Goal: Information Seeking & Learning: Compare options

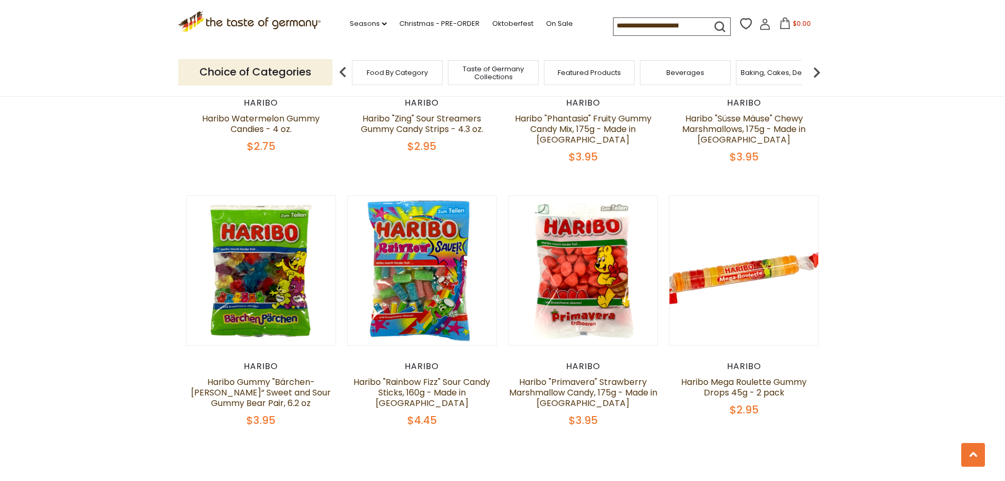
scroll to position [2215, 0]
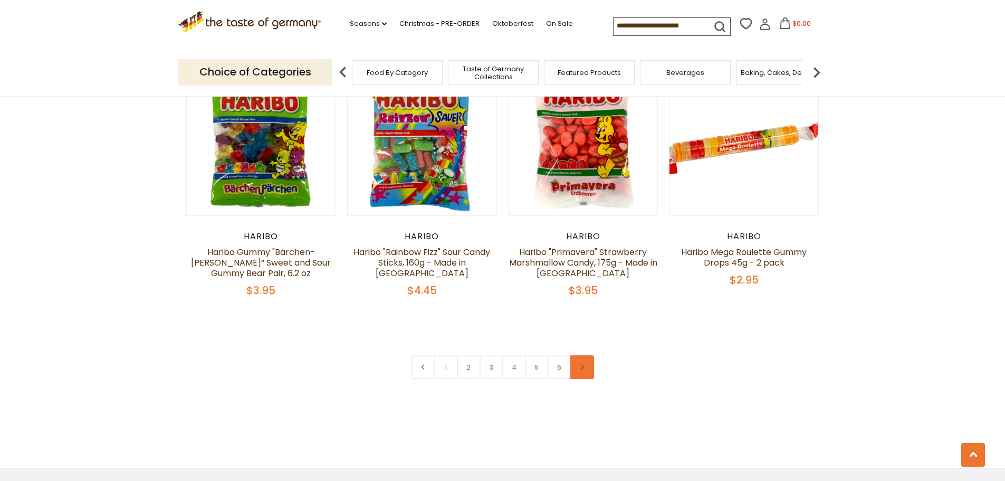
click at [586, 355] on link at bounding box center [582, 367] width 24 height 24
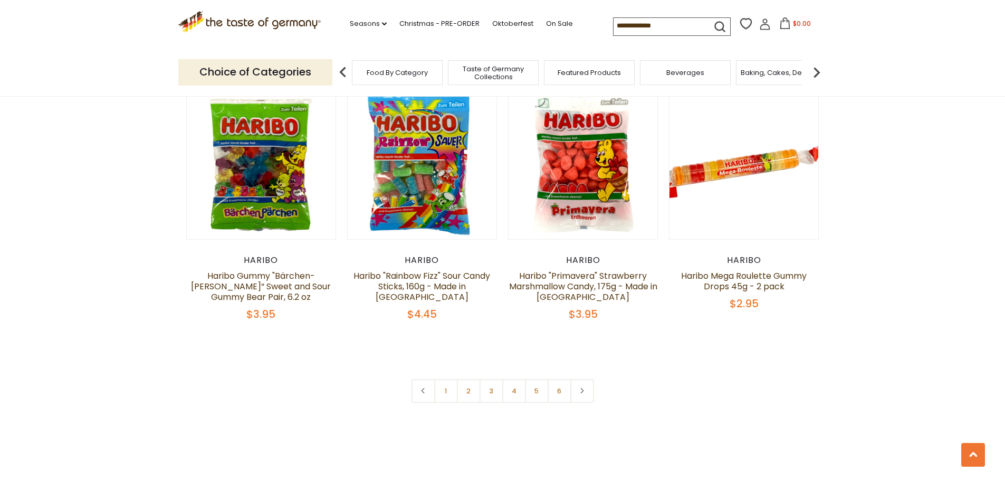
scroll to position [2215, 0]
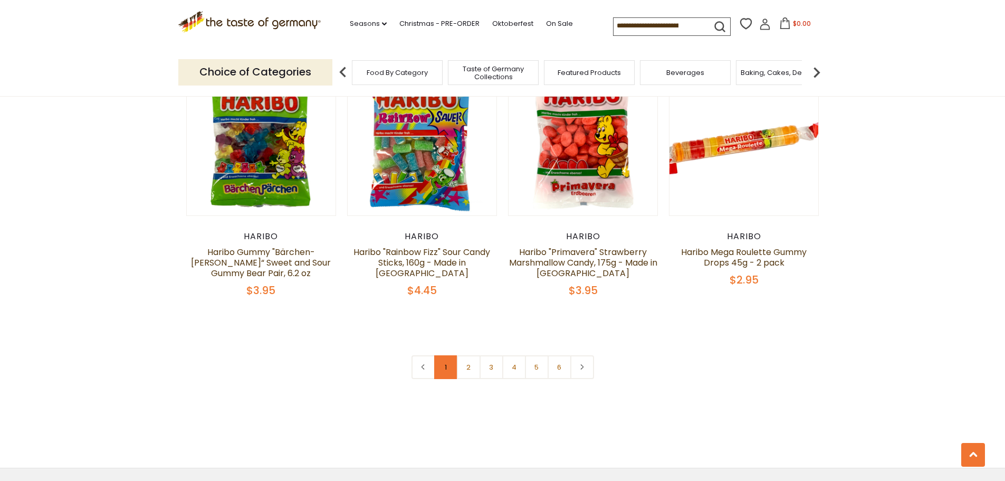
click at [443, 355] on link "1" at bounding box center [446, 367] width 24 height 24
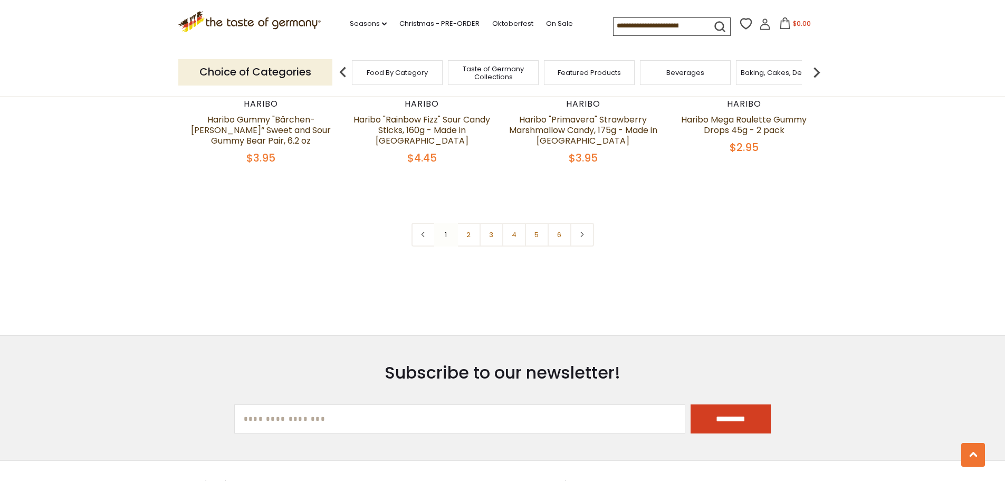
scroll to position [2353, 0]
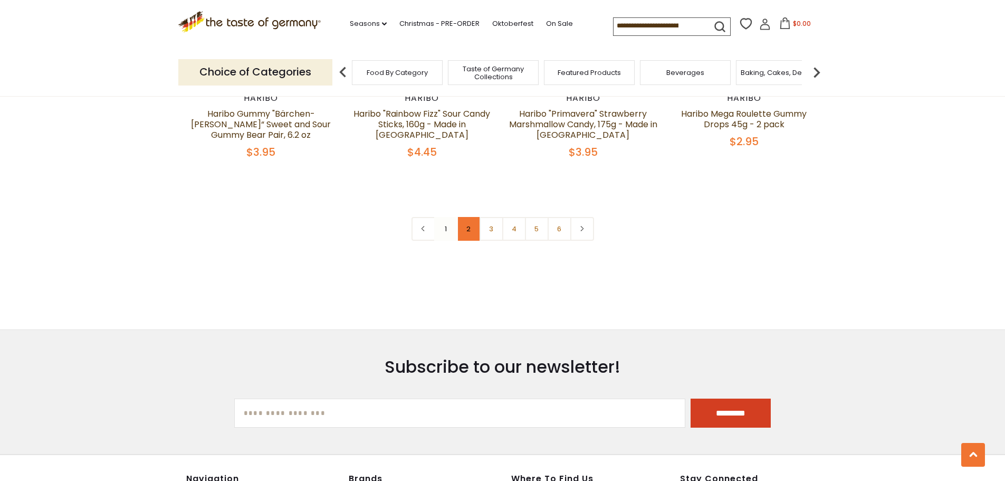
click at [466, 217] on link "2" at bounding box center [469, 229] width 24 height 24
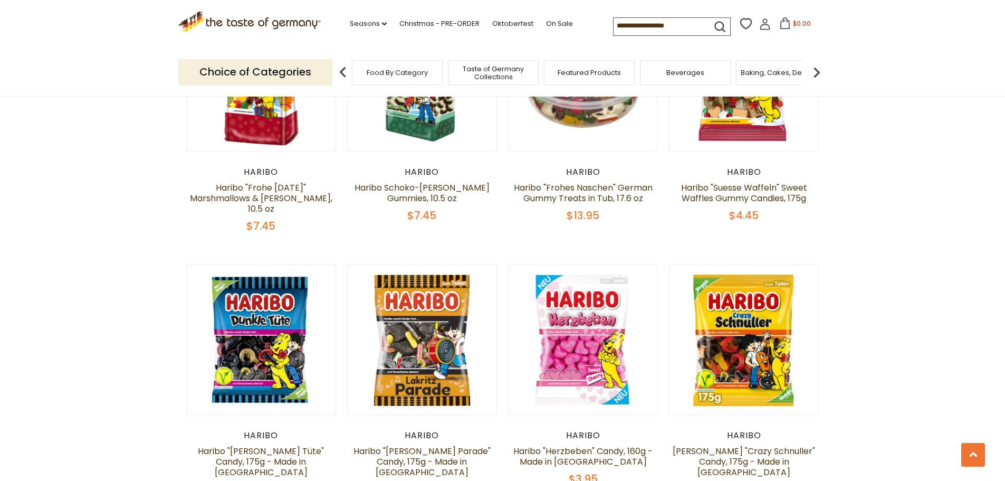
scroll to position [1846, 0]
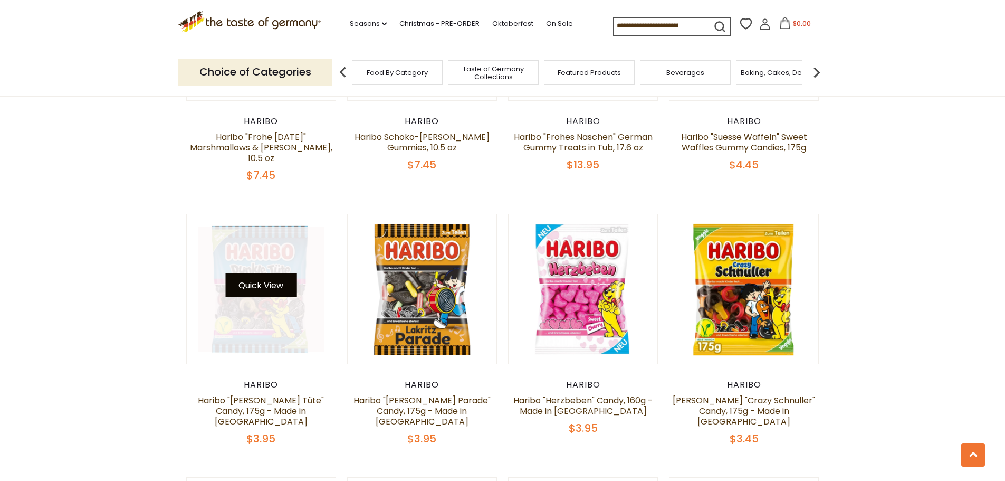
click at [261, 273] on button "Quick View" at bounding box center [260, 285] width 71 height 24
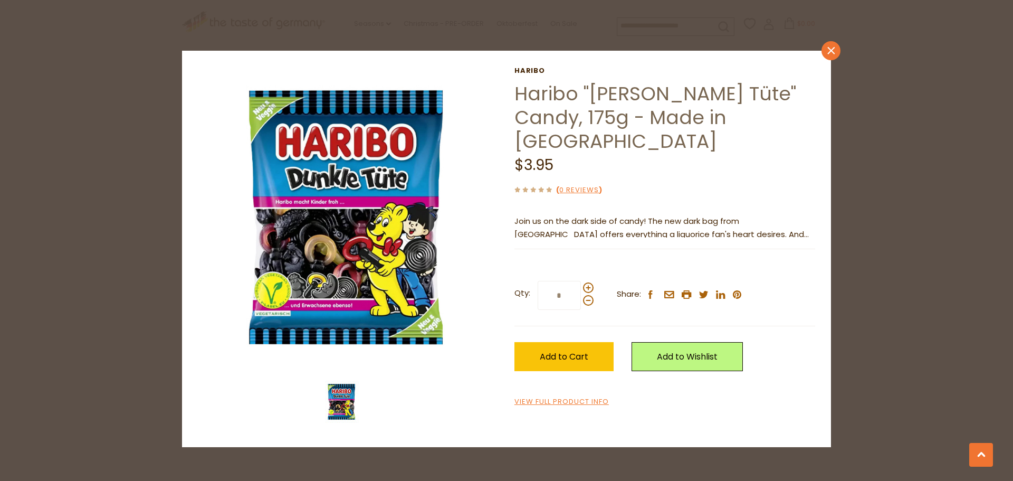
click at [827, 44] on link "close" at bounding box center [830, 50] width 19 height 19
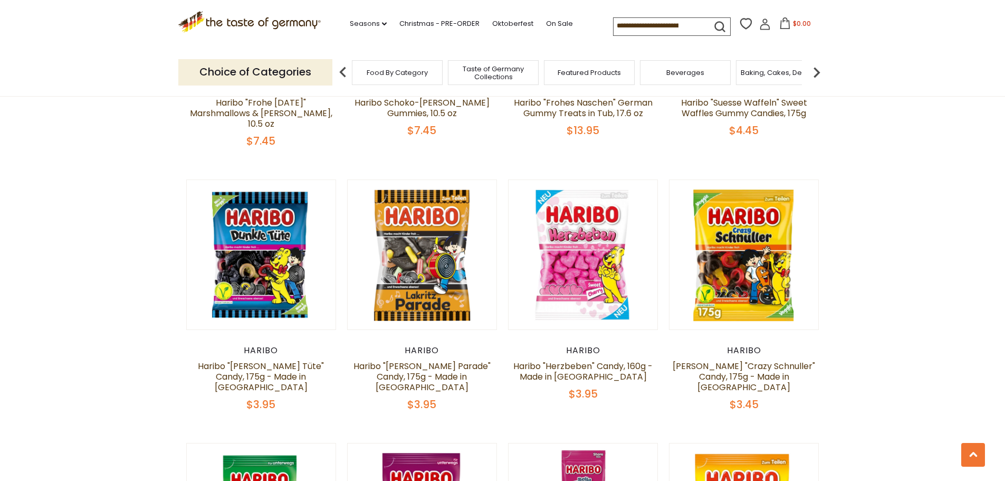
scroll to position [1899, 0]
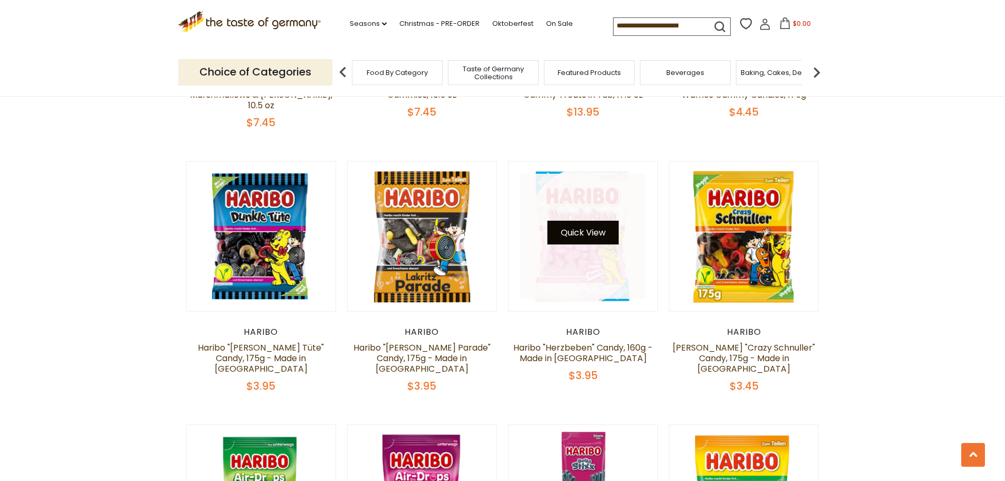
click at [577, 220] on button "Quick View" at bounding box center [582, 232] width 71 height 24
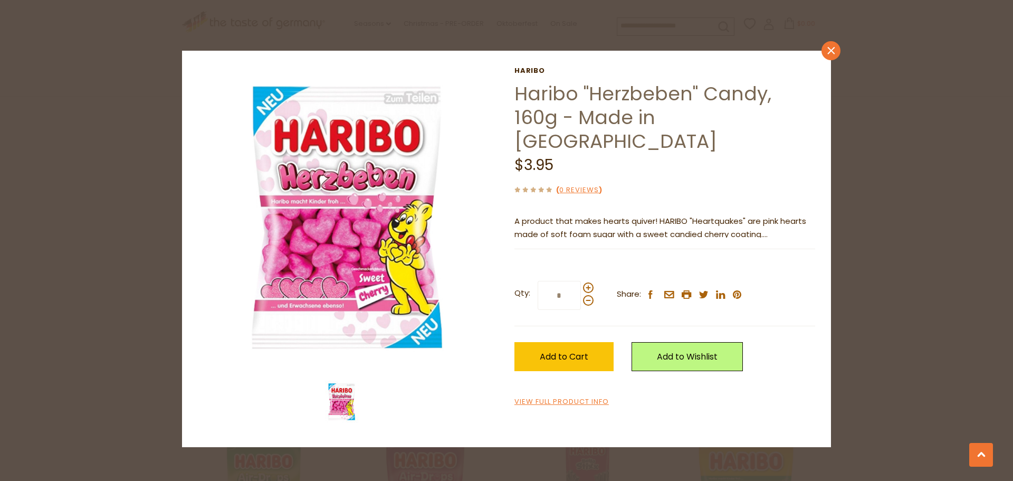
click at [830, 50] on icon at bounding box center [830, 50] width 7 height 7
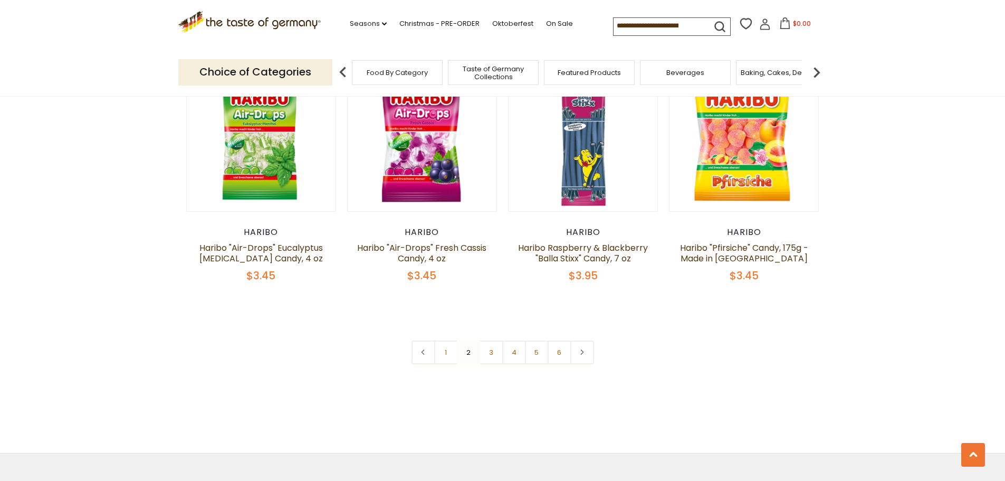
scroll to position [2268, 0]
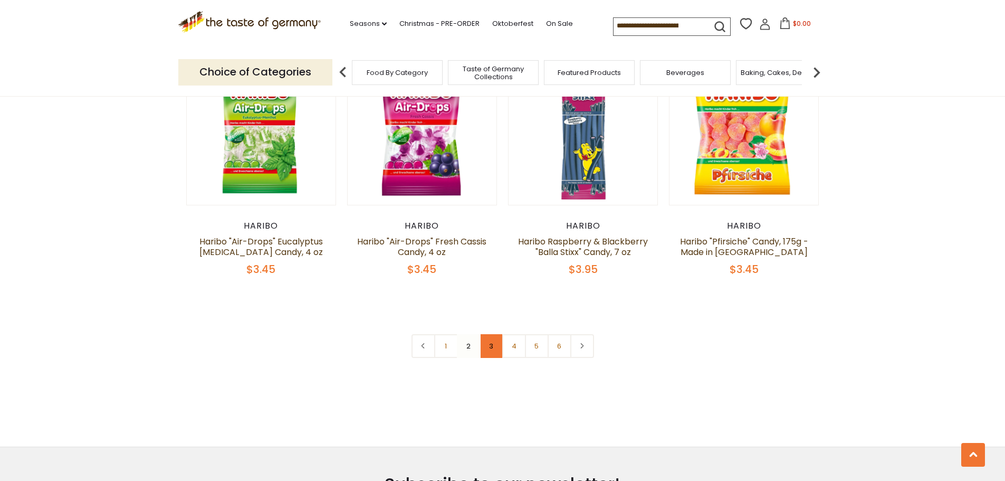
click at [493, 334] on link "3" at bounding box center [491, 346] width 24 height 24
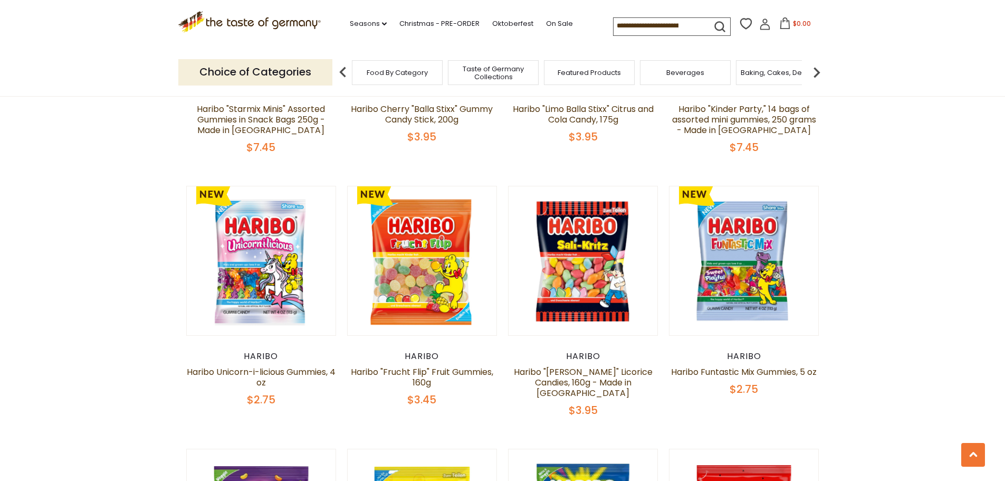
scroll to position [580, 0]
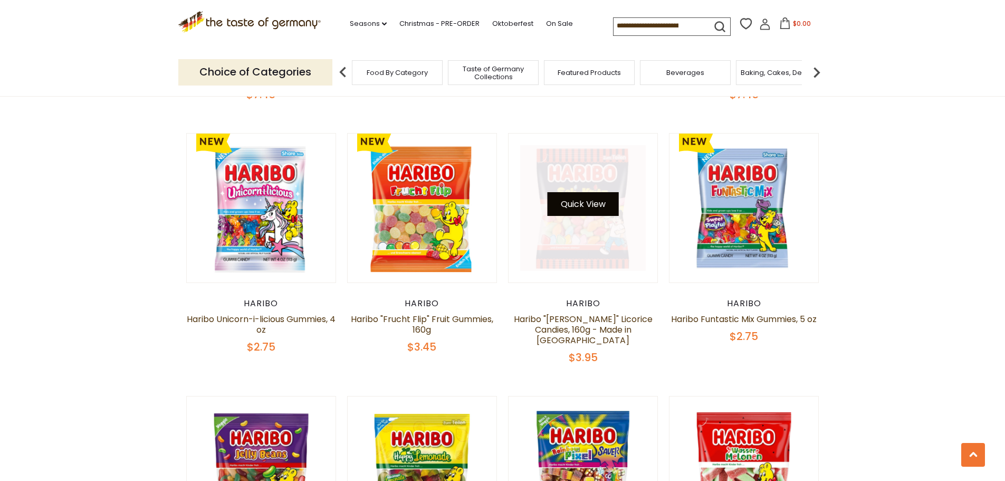
click at [589, 195] on button "Quick View" at bounding box center [582, 204] width 71 height 24
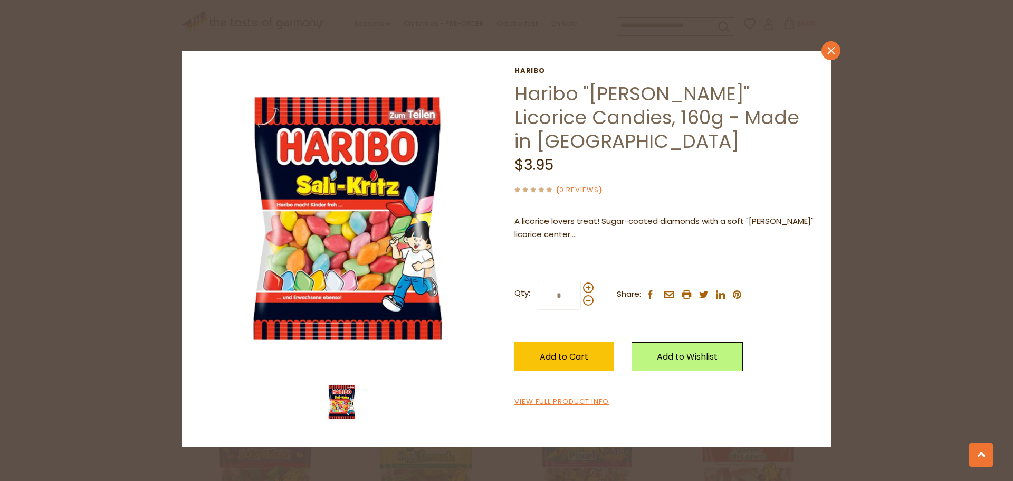
click at [830, 49] on icon at bounding box center [830, 50] width 7 height 7
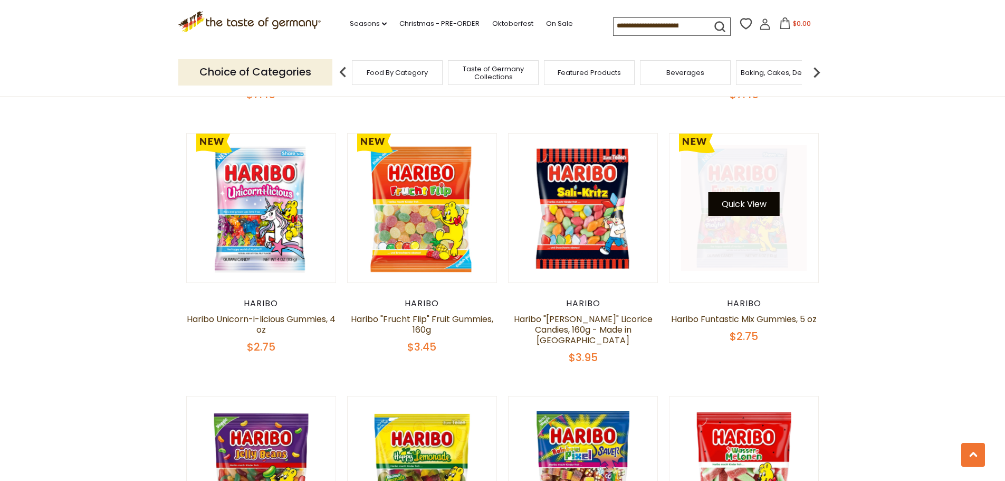
click at [758, 195] on button "Quick View" at bounding box center [743, 204] width 71 height 24
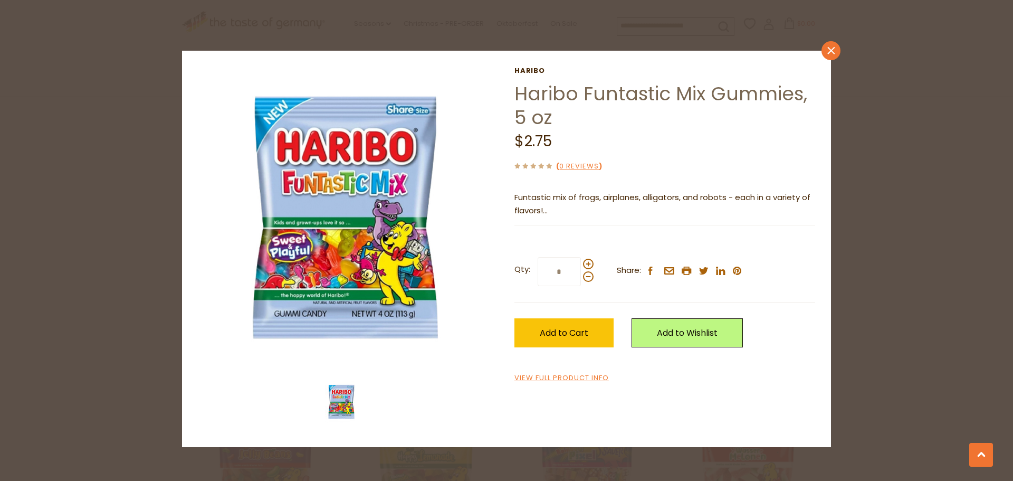
click at [828, 51] on icon "close" at bounding box center [831, 51] width 8 height 8
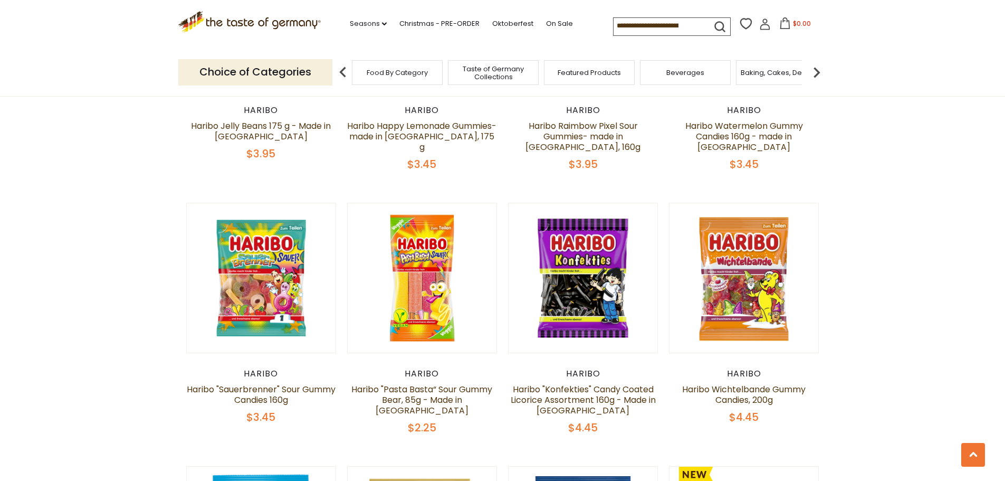
scroll to position [1055, 0]
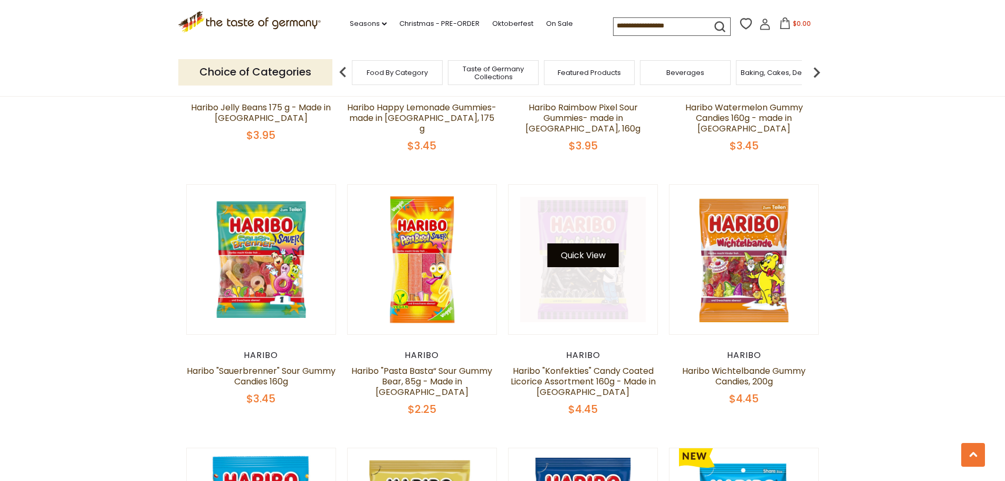
click at [577, 243] on button "Quick View" at bounding box center [582, 255] width 71 height 24
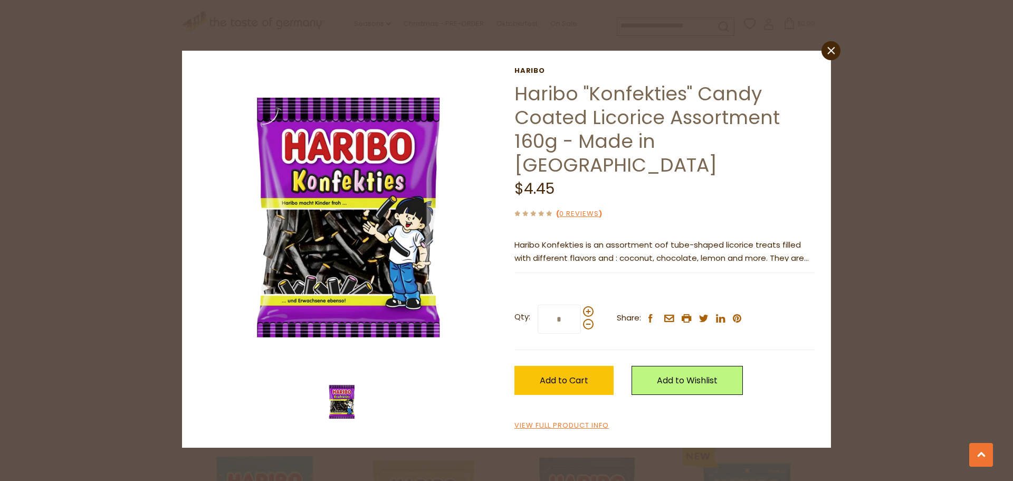
drag, startPoint x: 830, startPoint y: 50, endPoint x: 831, endPoint y: 58, distance: 8.0
click at [830, 50] on icon at bounding box center [830, 50] width 7 height 7
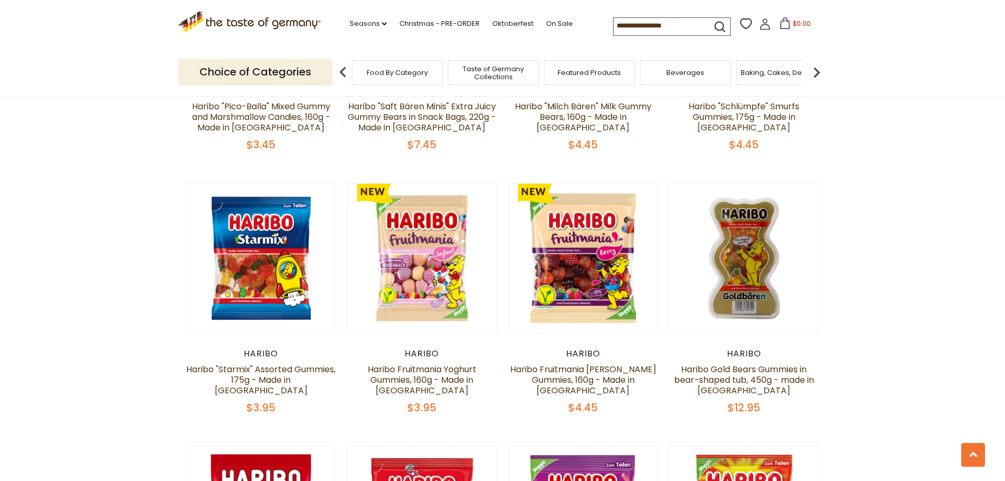
scroll to position [1635, 0]
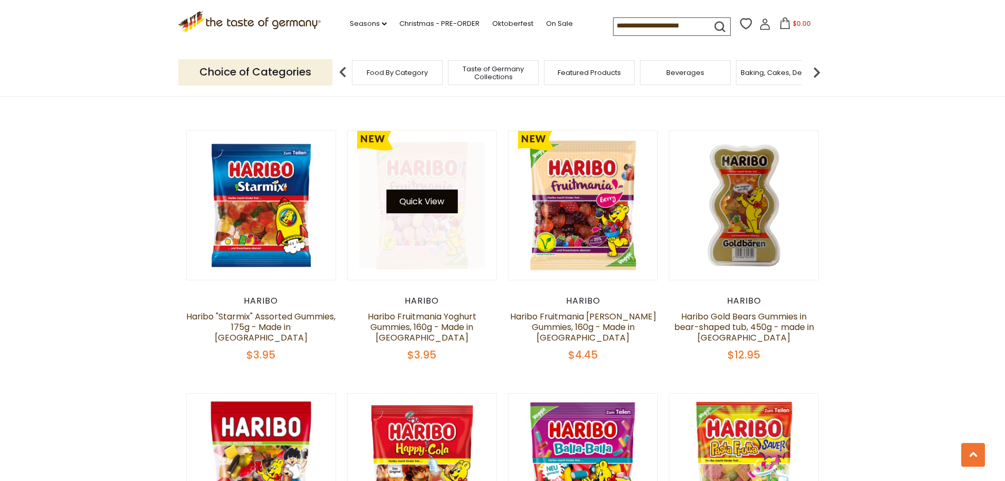
click at [430, 189] on button "Quick View" at bounding box center [421, 201] width 71 height 24
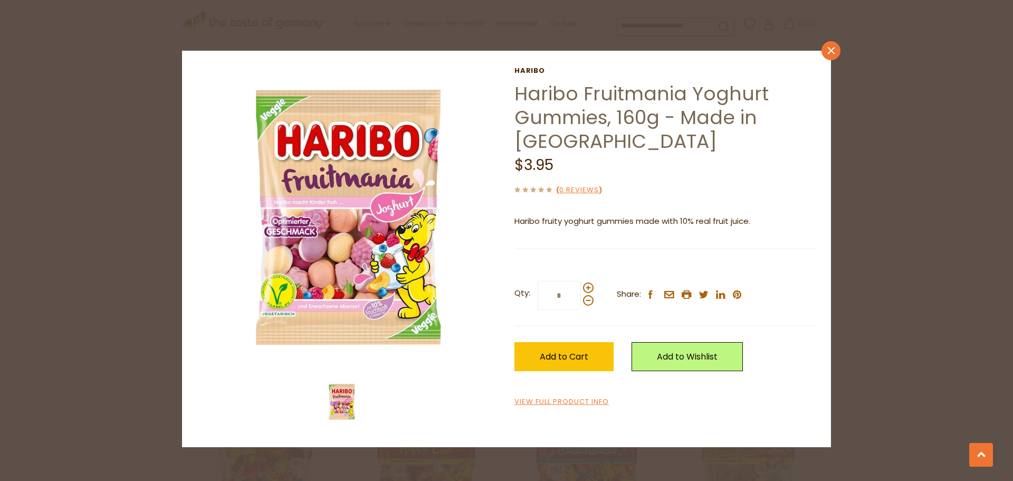
click at [824, 47] on link "close" at bounding box center [830, 50] width 19 height 19
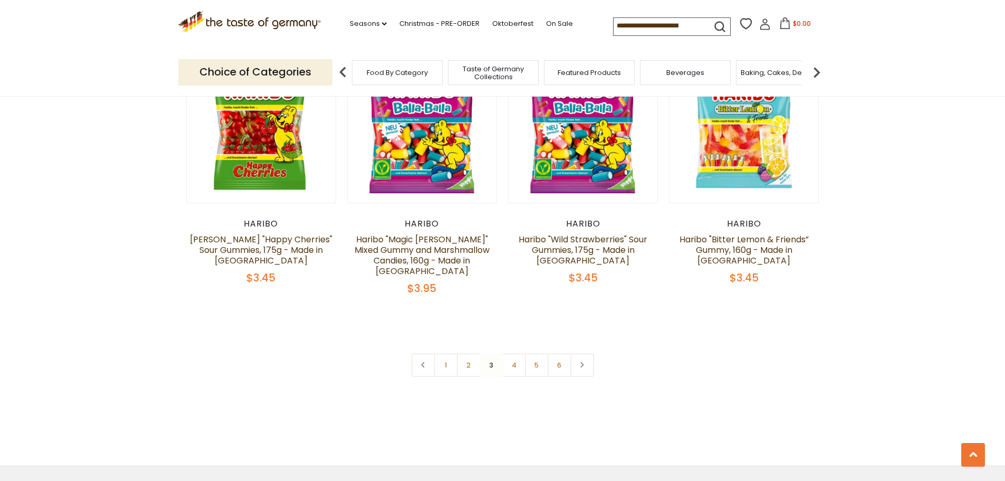
scroll to position [2268, 0]
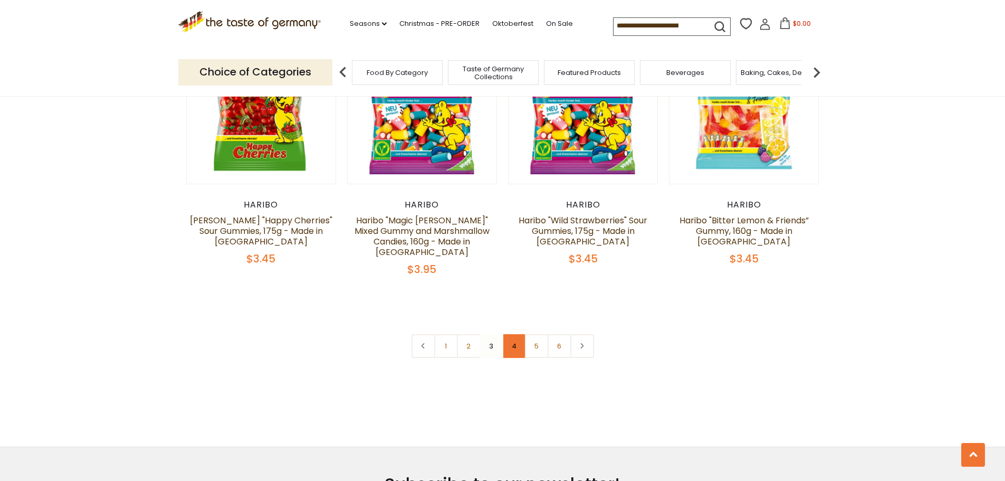
click at [515, 334] on link "4" at bounding box center [514, 346] width 24 height 24
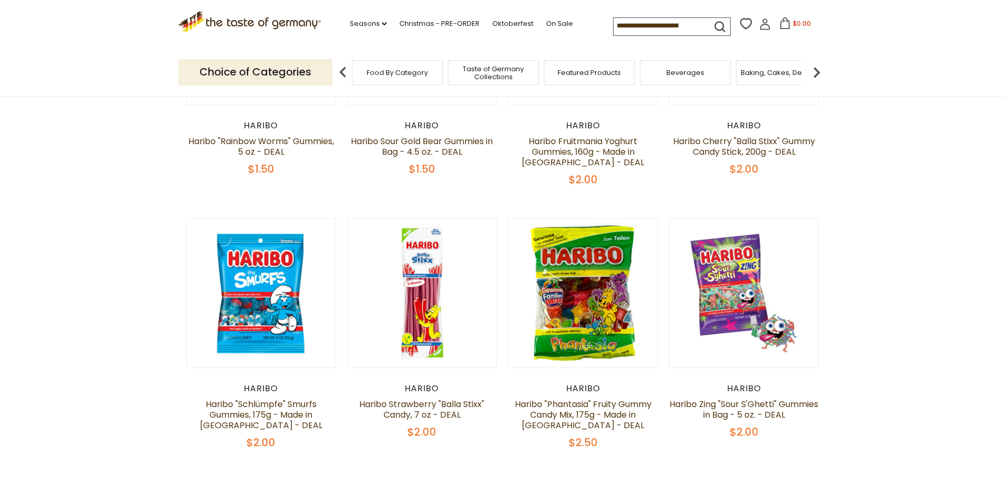
scroll to position [527, 0]
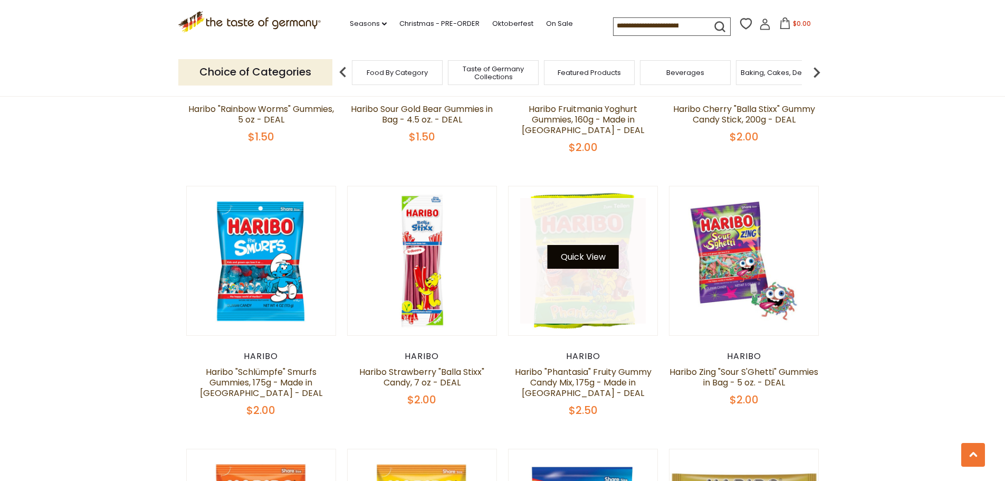
click at [583, 253] on button "Quick View" at bounding box center [582, 257] width 71 height 24
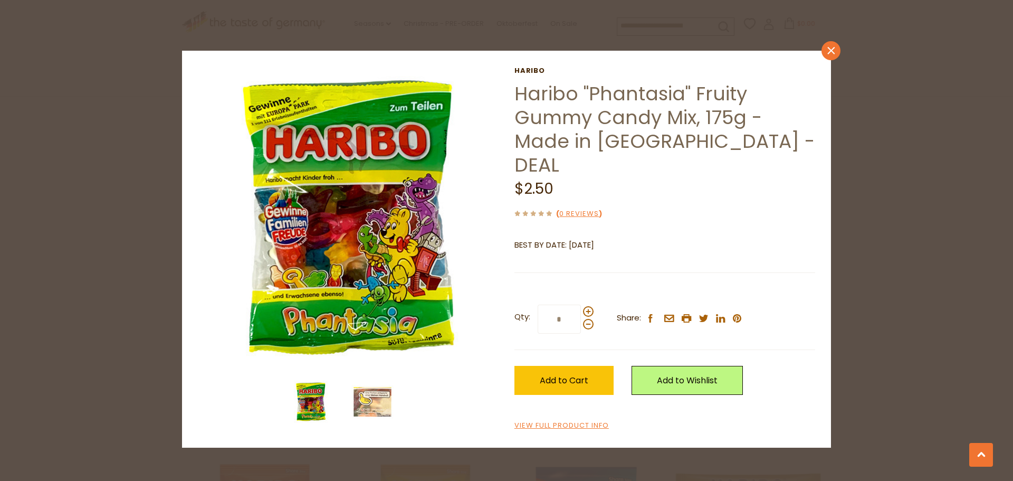
click at [831, 51] on icon at bounding box center [830, 50] width 7 height 7
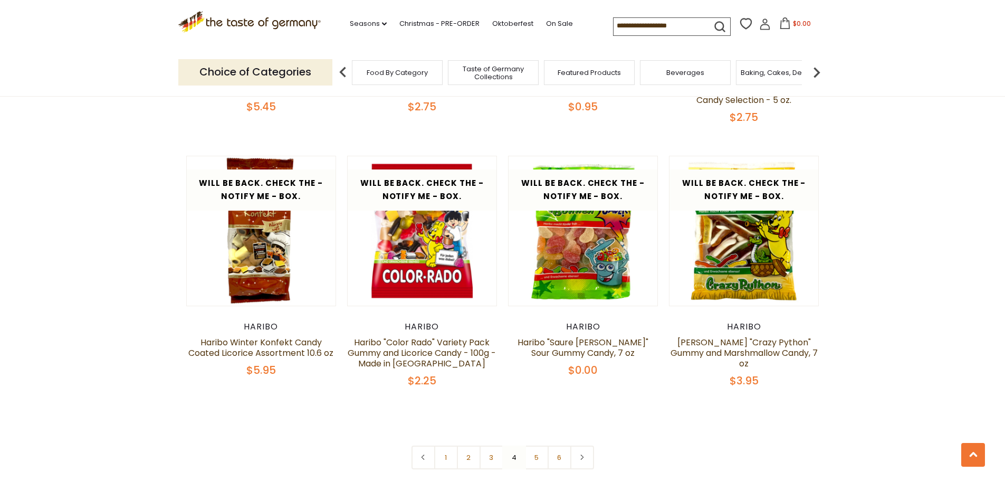
scroll to position [2163, 0]
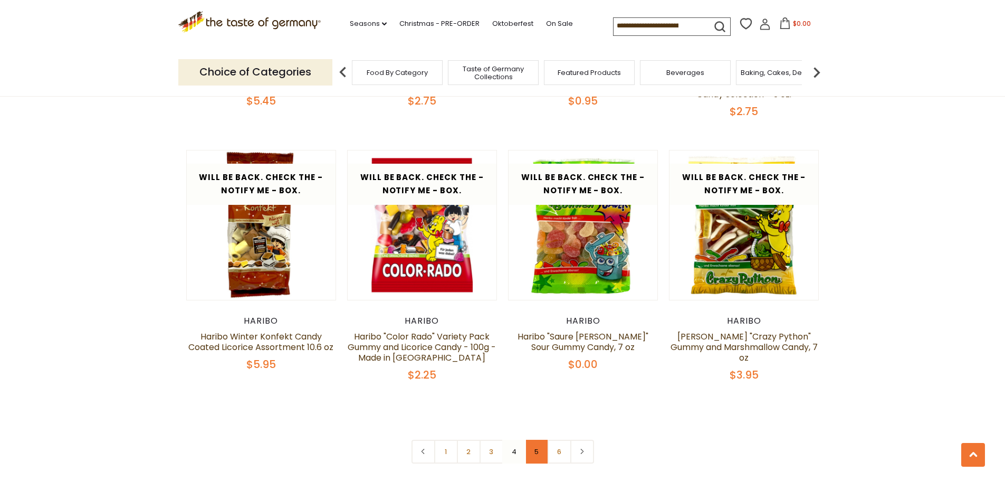
click at [538, 439] on link "5" at bounding box center [537, 451] width 24 height 24
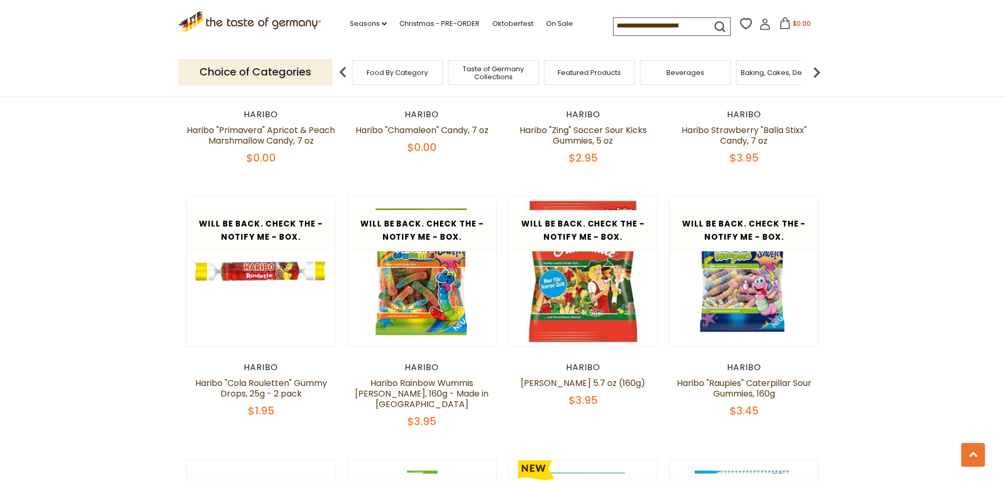
scroll to position [791, 0]
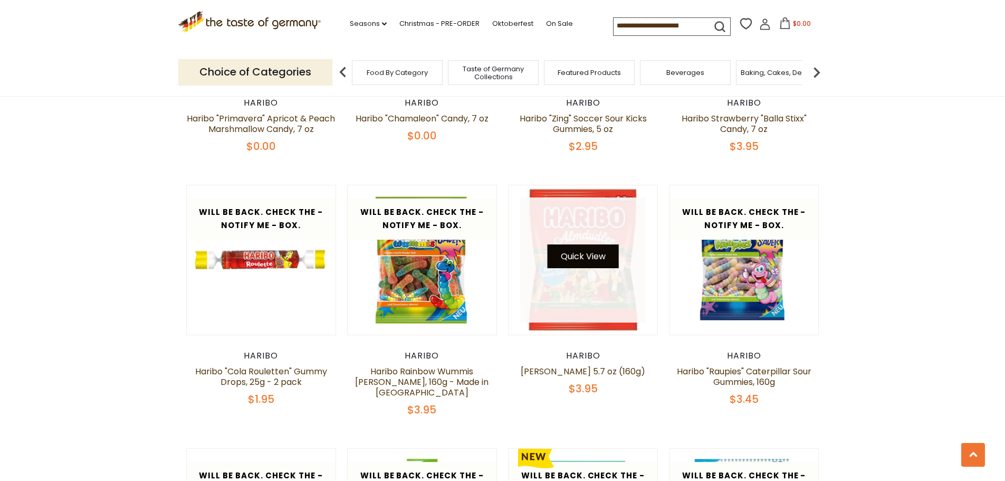
click at [590, 244] on button "Quick View" at bounding box center [582, 256] width 71 height 24
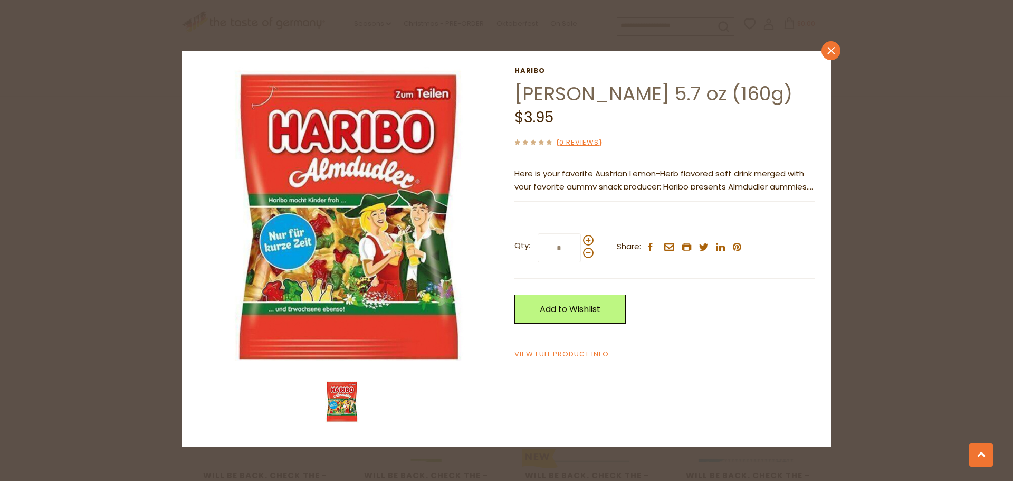
click at [832, 51] on icon at bounding box center [830, 50] width 7 height 7
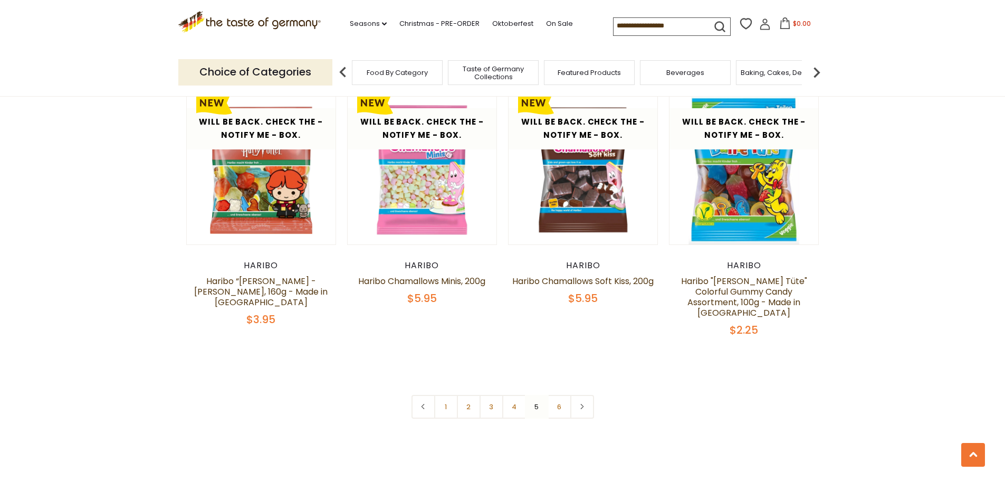
scroll to position [2215, 0]
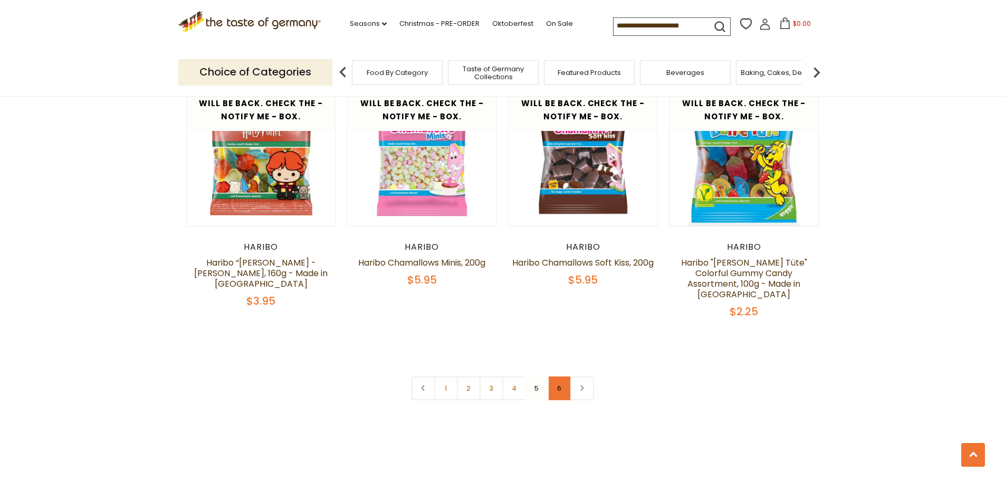
click at [558, 376] on link "6" at bounding box center [559, 388] width 24 height 24
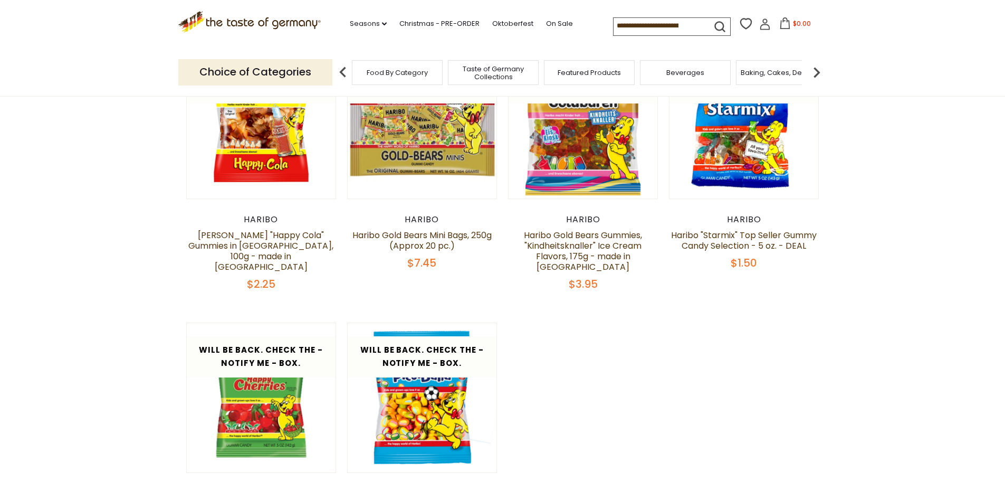
scroll to position [0, 0]
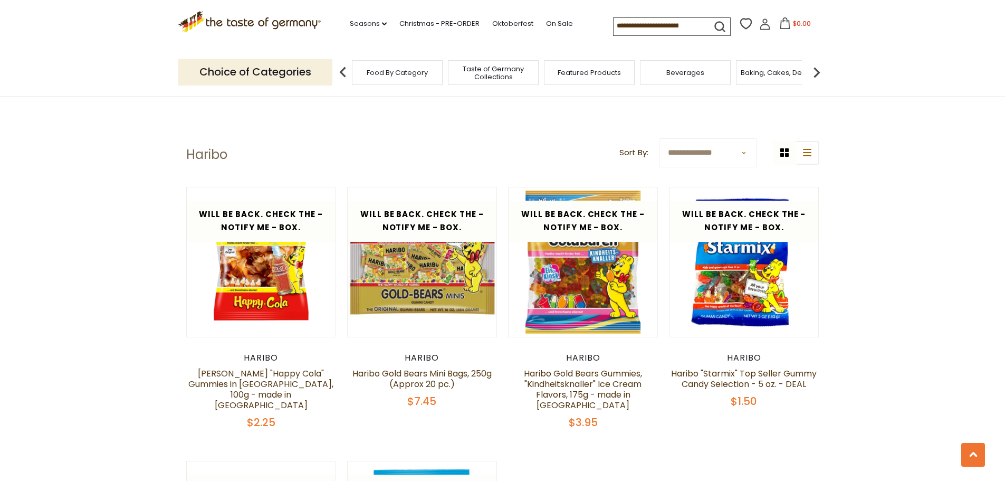
scroll to position [786, 0]
